Goal: Transaction & Acquisition: Purchase product/service

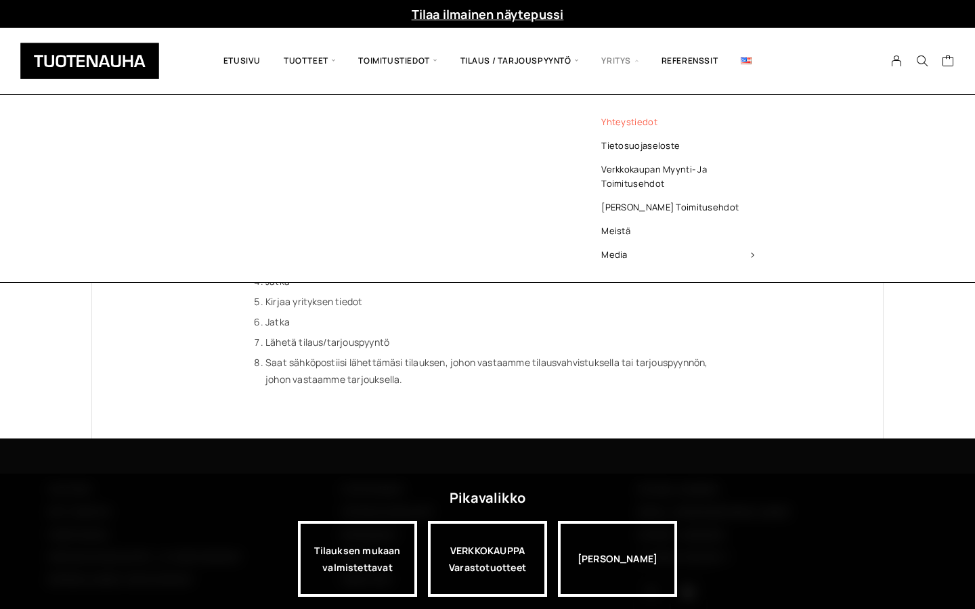
click at [620, 123] on link "Yhteystiedot" at bounding box center [677, 122] width 196 height 24
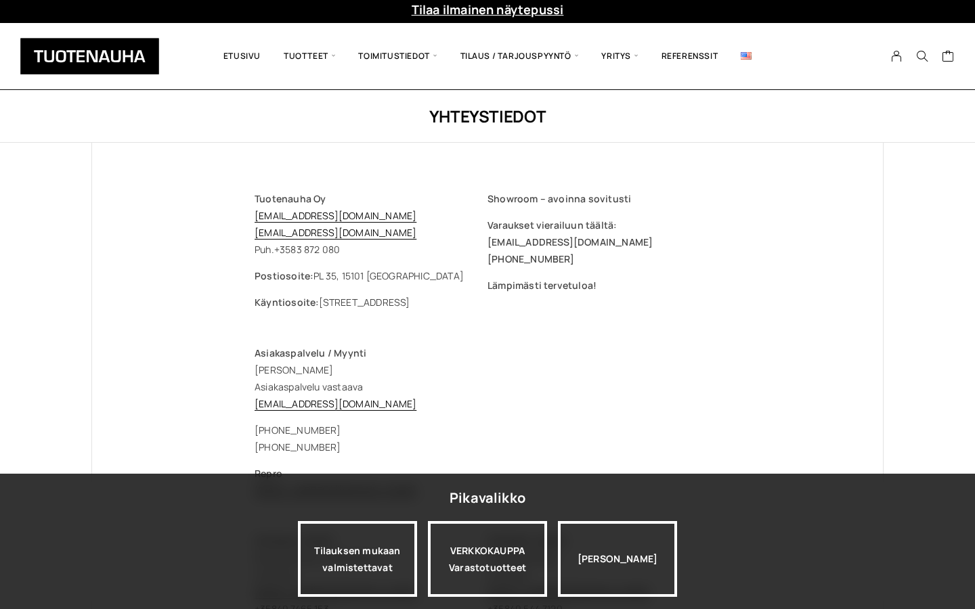
scroll to position [6, 0]
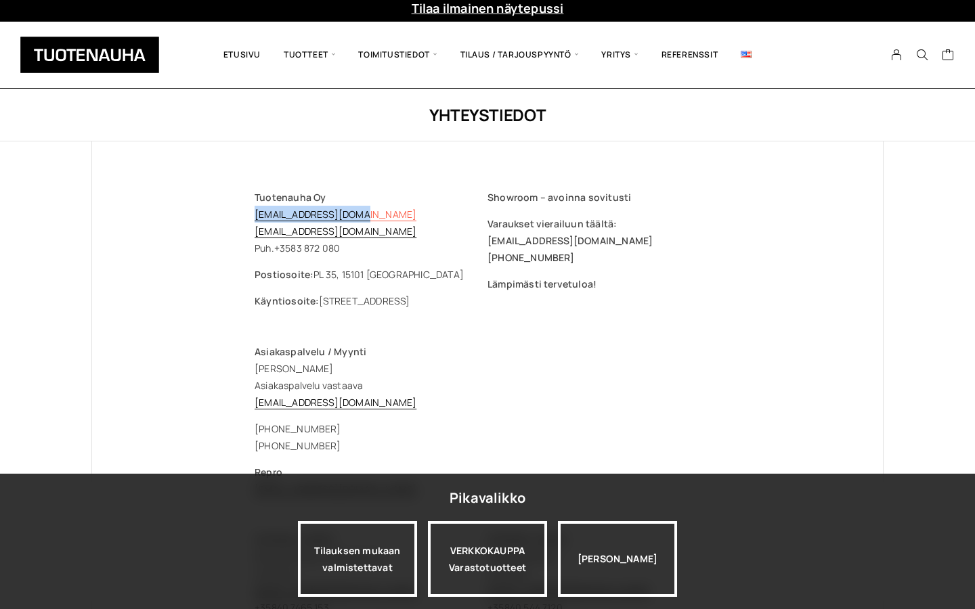
drag, startPoint x: 368, startPoint y: 215, endPoint x: 256, endPoint y: 211, distance: 111.8
click at [256, 211] on p "Tuotenauha Oy [EMAIL_ADDRESS][DOMAIN_NAME] [EMAIL_ADDRESS][DOMAIN_NAME] Puh. [P…" at bounding box center [371, 223] width 233 height 68
copy link "[EMAIL_ADDRESS][DOMAIN_NAME]"
click at [489, 383] on p "Asiakaspalvelu / Myynti Jasmina Fettah Asiakaspalvelu vastaava myynti@tuotenauh…" at bounding box center [488, 377] width 466 height 68
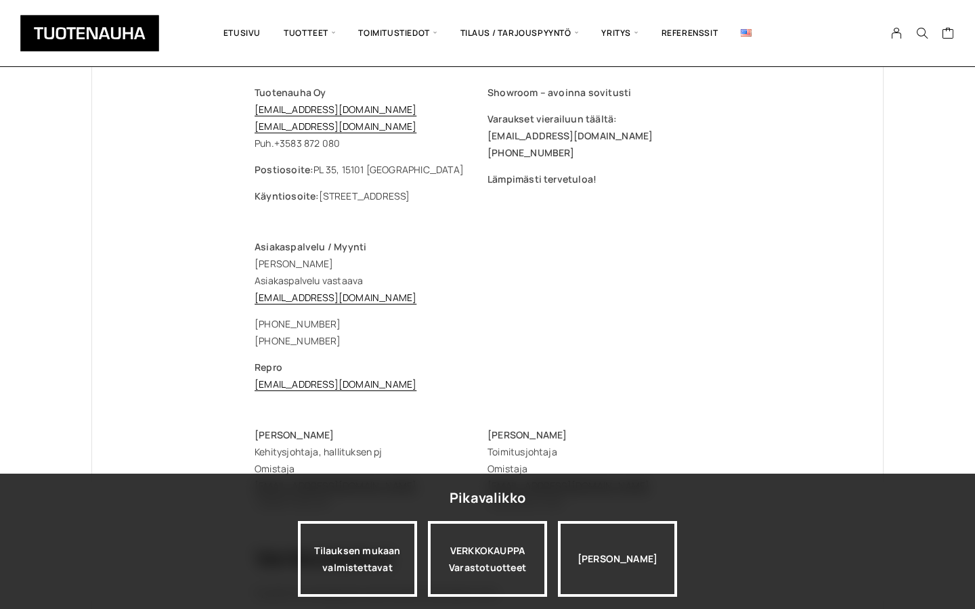
scroll to position [114, 0]
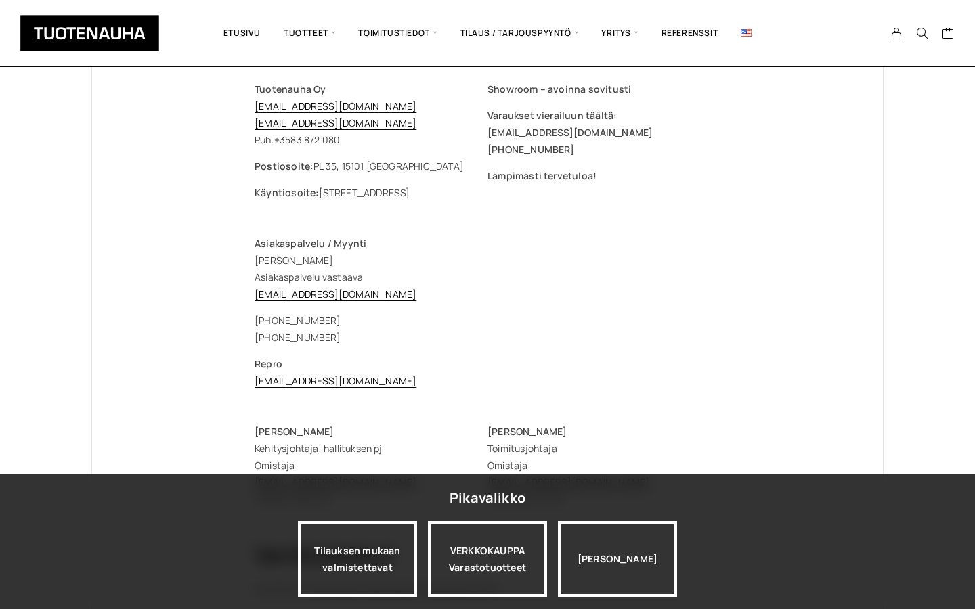
drag, startPoint x: 343, startPoint y: 335, endPoint x: 248, endPoint y: 339, distance: 94.2
click at [248, 339] on div "Tuotenauha Oy myynti@tuotenauha.fi info@tuotenauha.fi Puh. +358 3 872 080 Posti…" at bounding box center [487, 515] width 520 height 965
click at [399, 342] on div "+358 3 872 080 +358 40 869 1598" at bounding box center [488, 329] width 466 height 34
drag, startPoint x: 354, startPoint y: 336, endPoint x: 255, endPoint y: 336, distance: 99.5
click at [255, 336] on div "+358 3 872 080 +358 40 869 1598" at bounding box center [488, 329] width 466 height 34
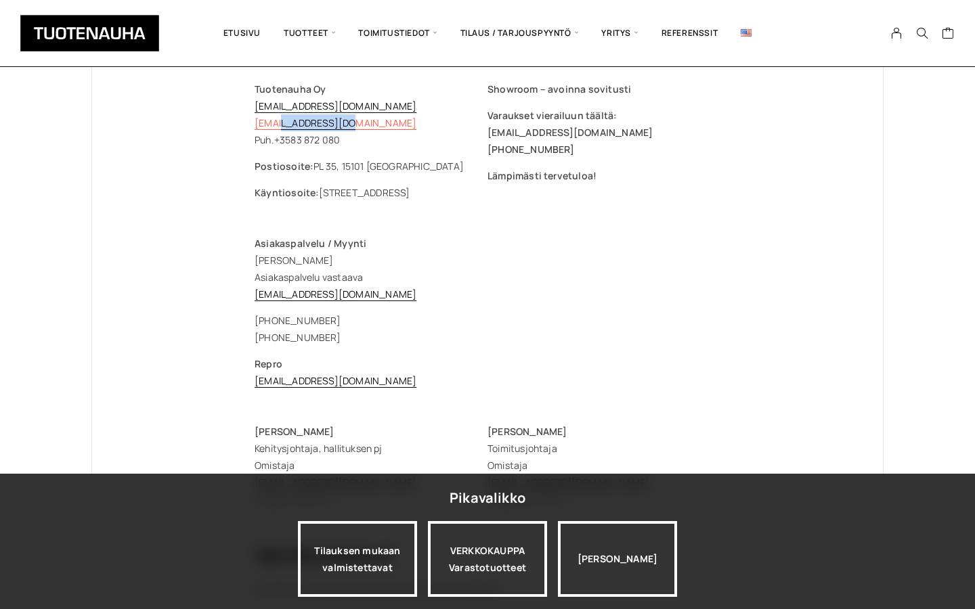
drag, startPoint x: 345, startPoint y: 127, endPoint x: 280, endPoint y: 118, distance: 65.6
click at [280, 118] on p "Tuotenauha Oy myynti@tuotenauha.fi info@tuotenauha.fi Puh. +358 3 872 080" at bounding box center [371, 115] width 233 height 68
click at [372, 123] on p "Tuotenauha Oy myynti@tuotenauha.fi info@tuotenauha.fi Puh. +358 3 872 080" at bounding box center [371, 115] width 233 height 68
drag, startPoint x: 363, startPoint y: 107, endPoint x: 252, endPoint y: 102, distance: 111.1
click at [252, 102] on div "Tuotenauha Oy myynti@tuotenauha.fi info@tuotenauha.fi Puh. +358 3 872 080 Posti…" at bounding box center [487, 515] width 520 height 965
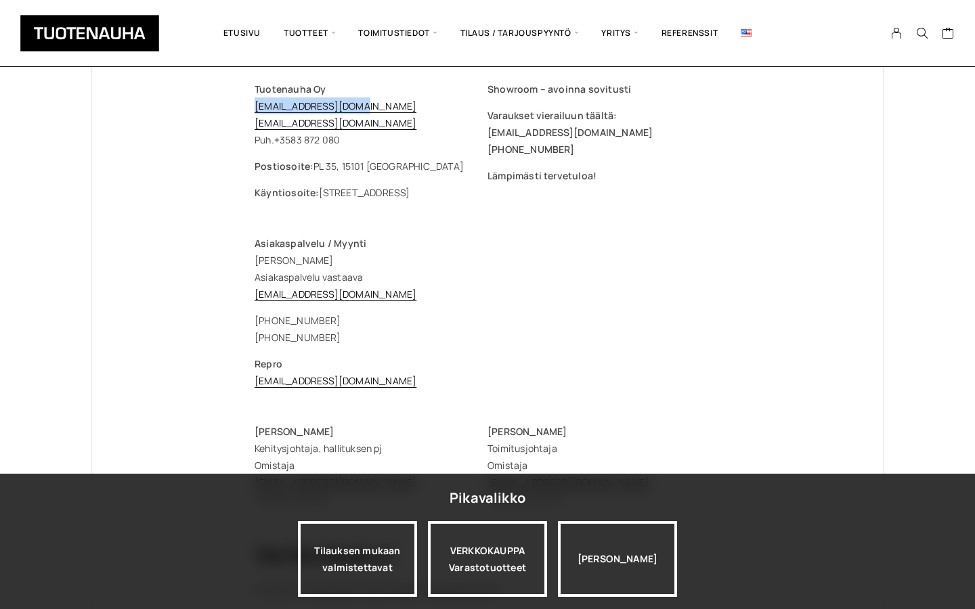
copy link "myynti@tuotenauha.fi"
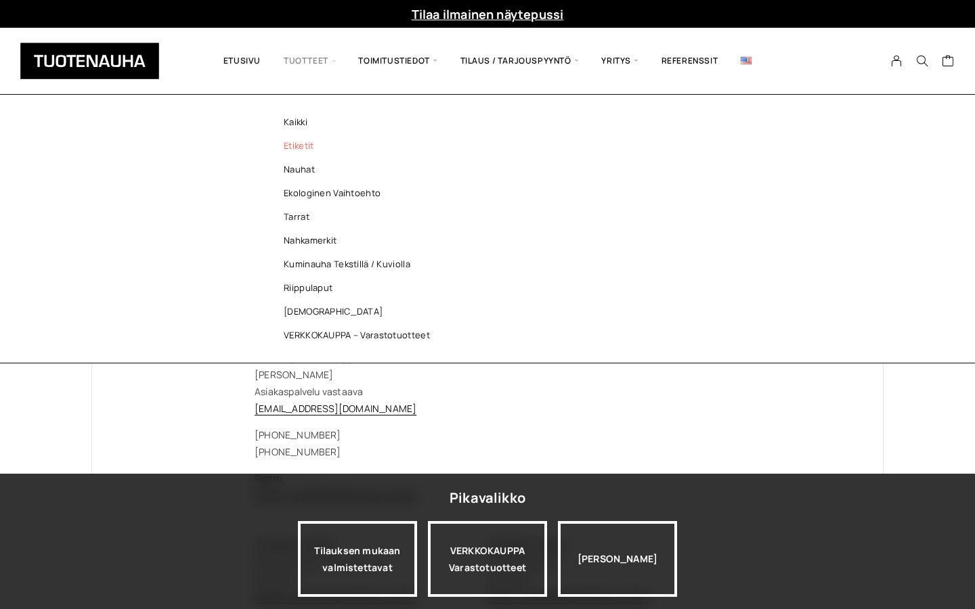
click at [305, 148] on link "Etiketit" at bounding box center [360, 146] width 196 height 24
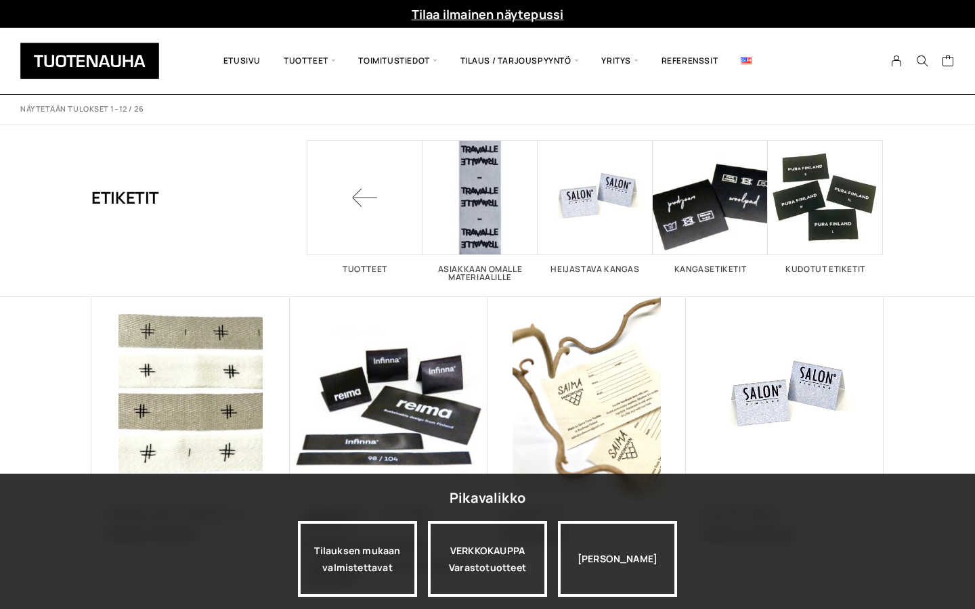
click at [141, 63] on img at bounding box center [89, 61] width 139 height 37
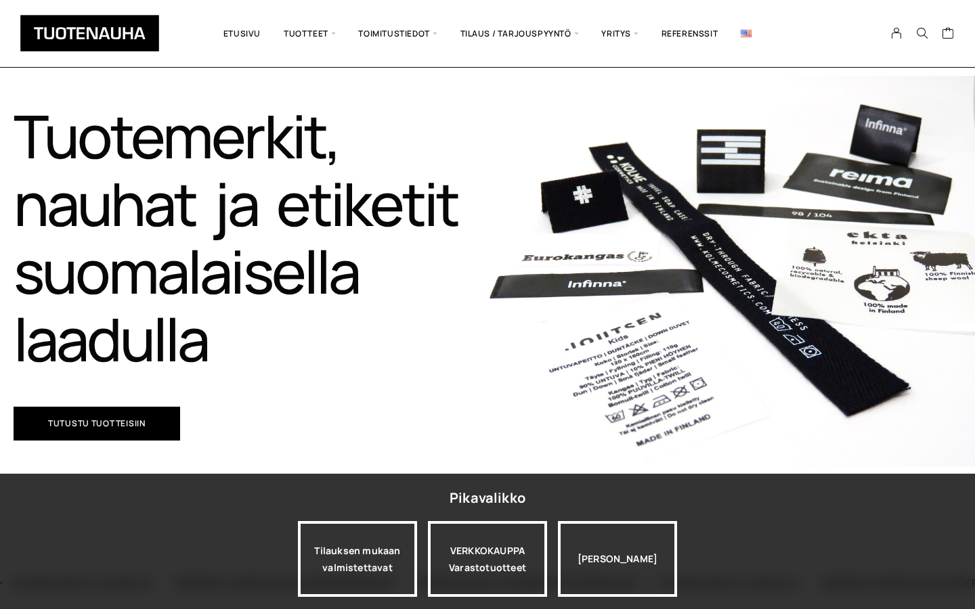
scroll to position [108, 0]
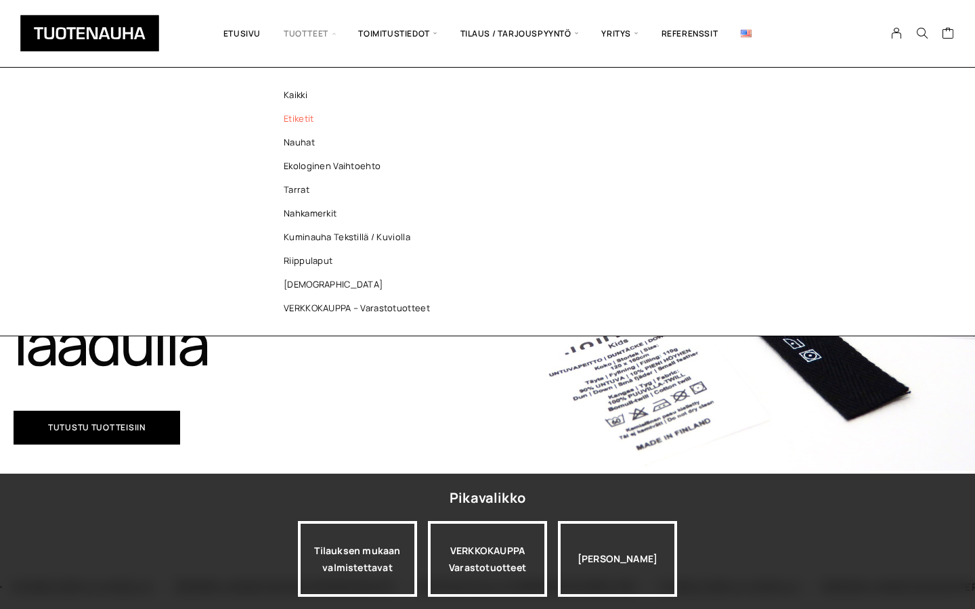
click at [303, 116] on link "Etiketit" at bounding box center [360, 119] width 196 height 24
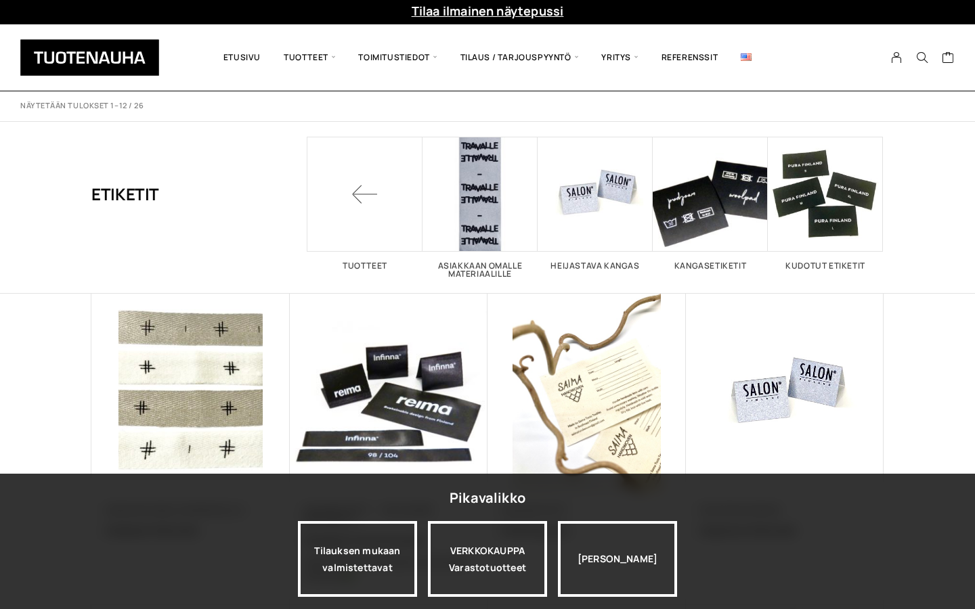
scroll to position [5, 0]
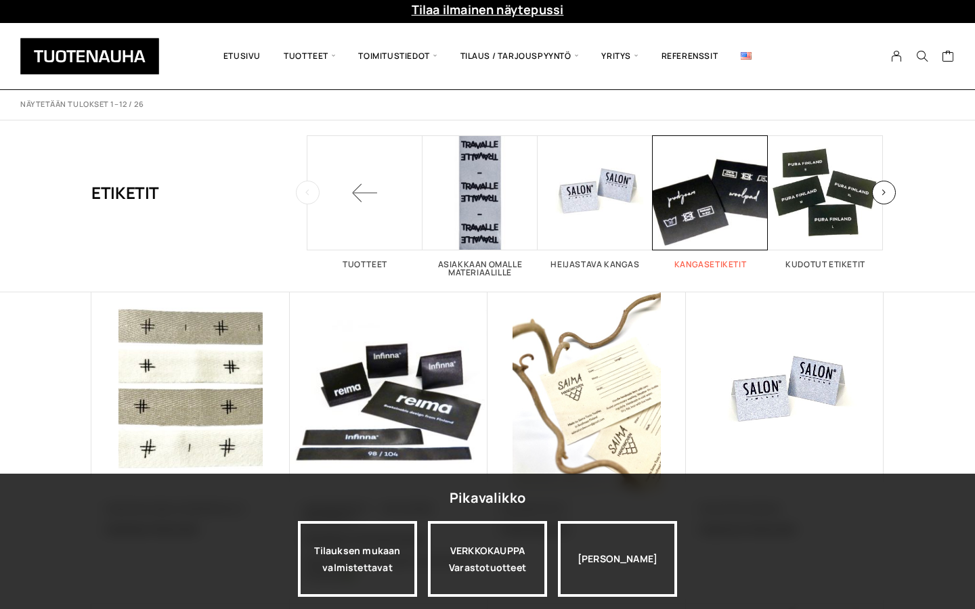
click at [686, 198] on span "Visit product category Kangasetiketit" at bounding box center [710, 192] width 115 height 115
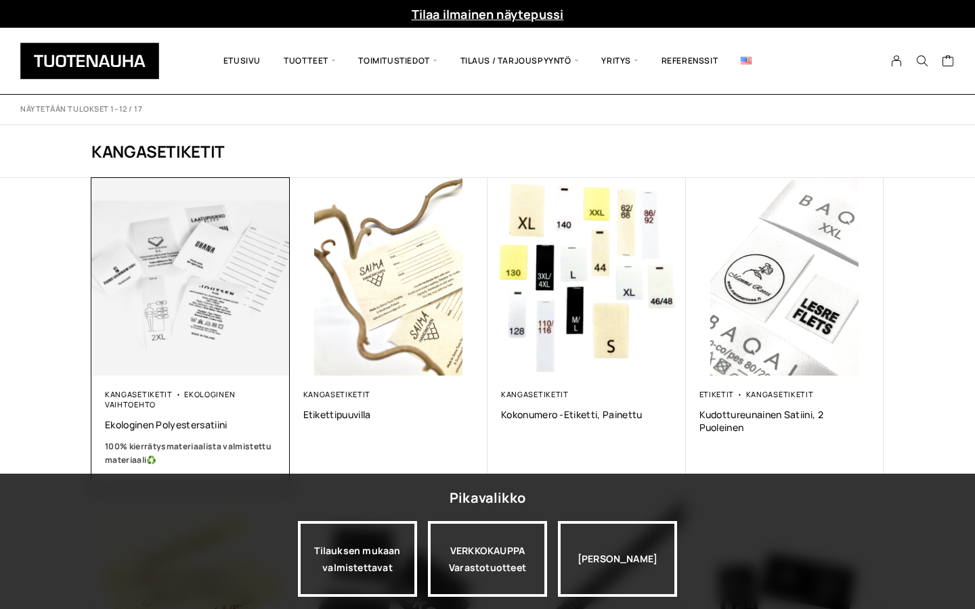
click at [219, 248] on img at bounding box center [191, 277] width 208 height 208
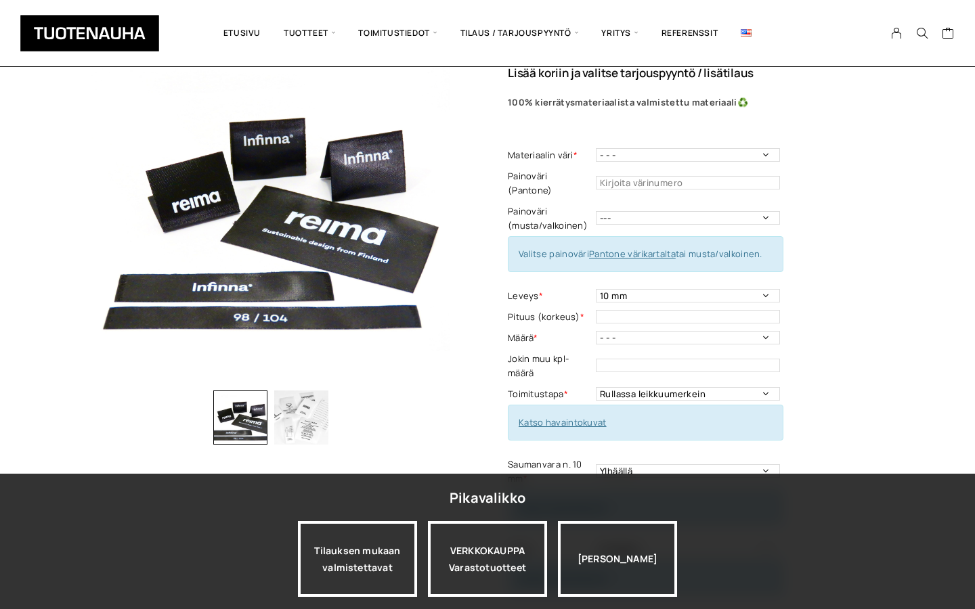
scroll to position [93, 0]
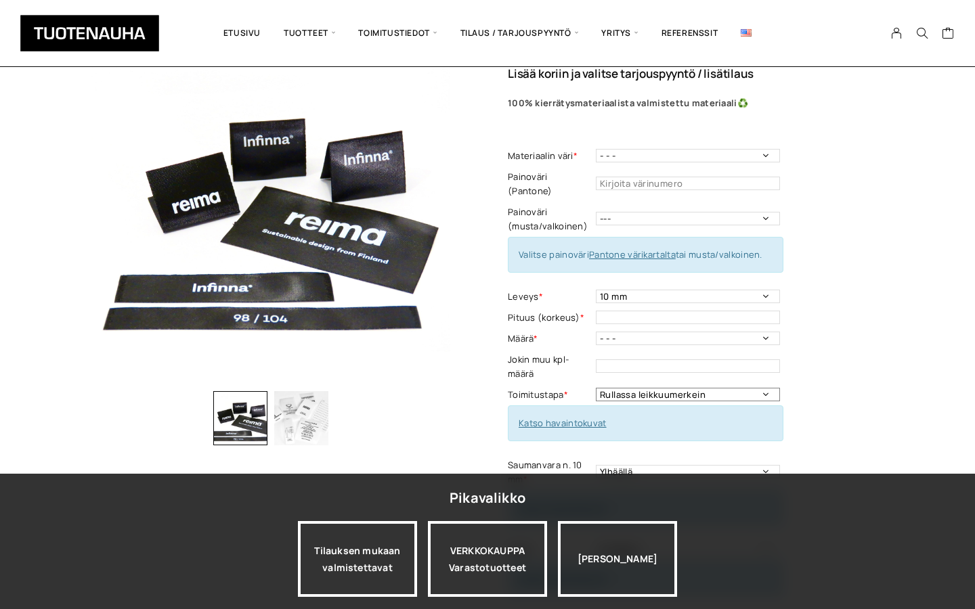
select select "Leikattuna"
click at [883, 322] on div "Ekologinen polyestersatiini Lisää koriin ja valitse tarjouspyyntö / lisätilaus …" at bounding box center [696, 461] width 376 height 870
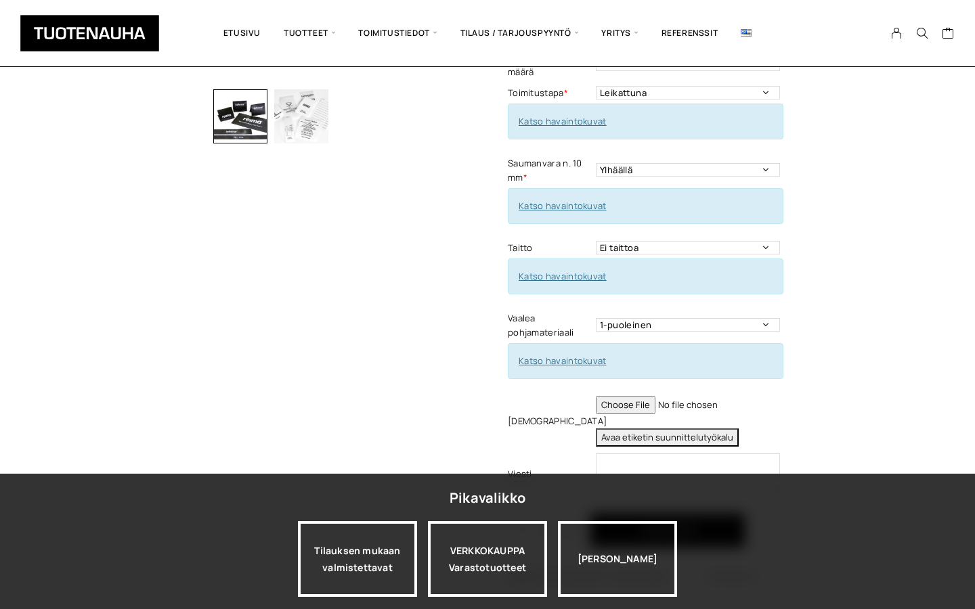
scroll to position [396, 0]
